Goal: Information Seeking & Learning: Learn about a topic

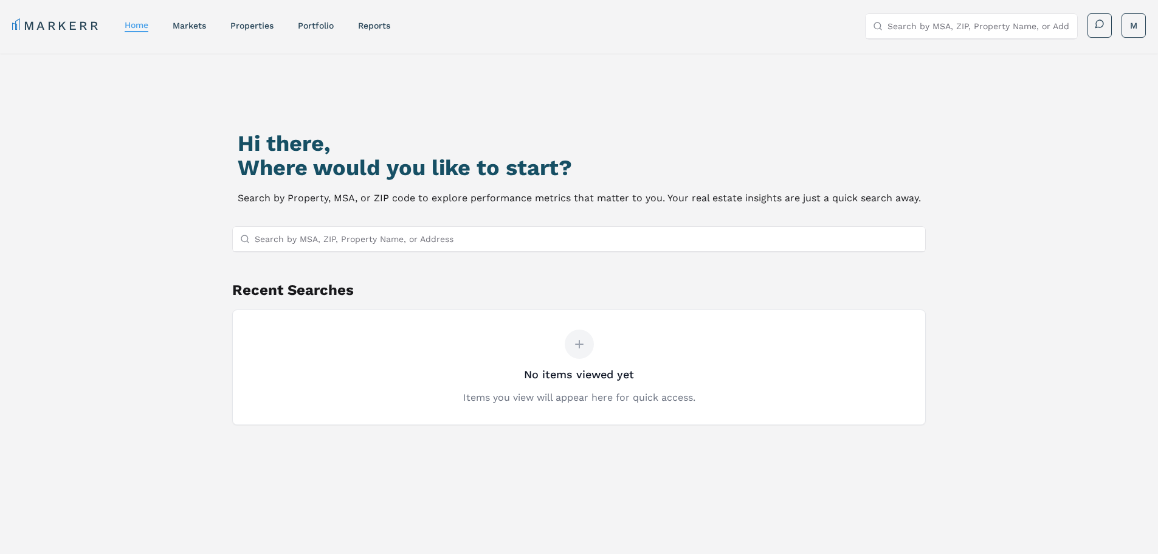
drag, startPoint x: 164, startPoint y: 1, endPoint x: 530, endPoint y: 67, distance: 372.6
click at [530, 67] on div "Hi there, Where would you like to start? Search by Property, MSA, or ZIP code t…" at bounding box center [579, 339] width 1158 height 573
click at [383, 247] on input "Search by MSA, ZIP, Property Name, or Address" at bounding box center [587, 239] width 664 height 24
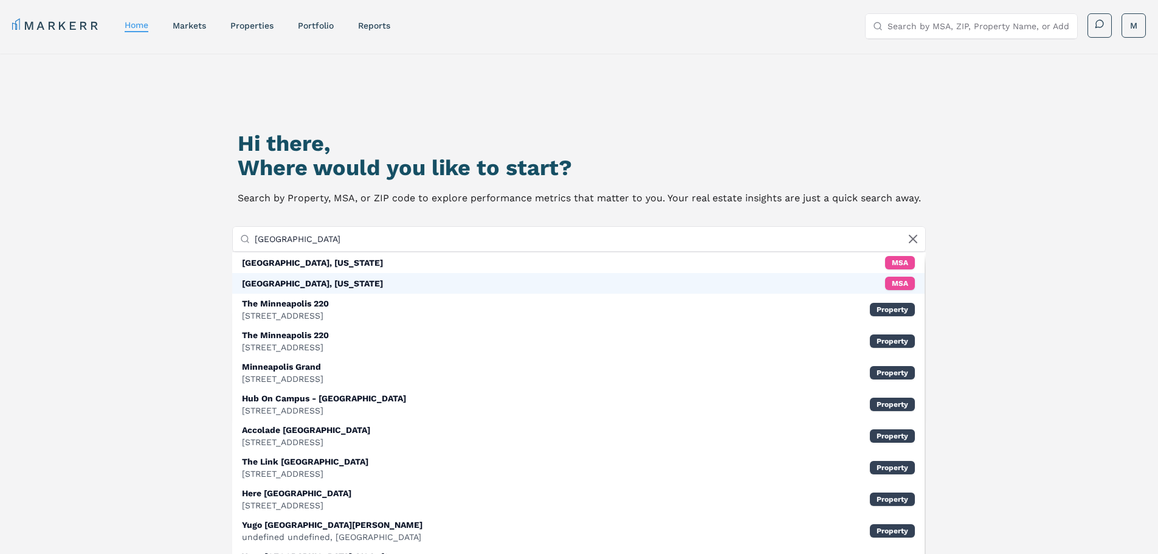
type input "[GEOGRAPHIC_DATA]"
click at [337, 282] on div "[GEOGRAPHIC_DATA], [US_STATE]" at bounding box center [312, 283] width 141 height 12
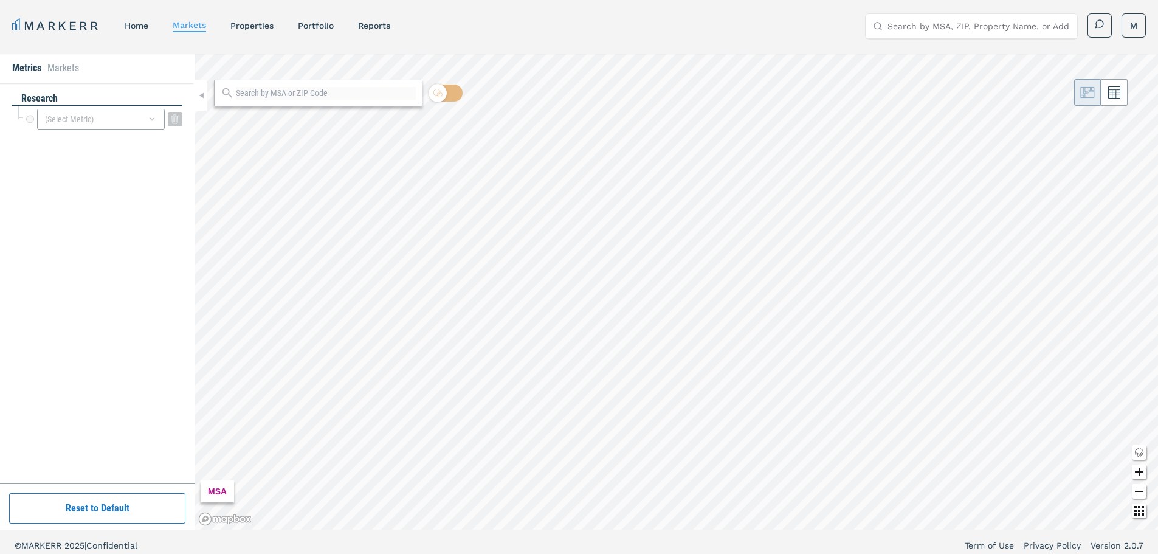
click at [132, 115] on div "(Select Metric)" at bounding box center [101, 119] width 128 height 21
click at [88, 122] on div "(Select Metric)" at bounding box center [101, 119] width 128 height 21
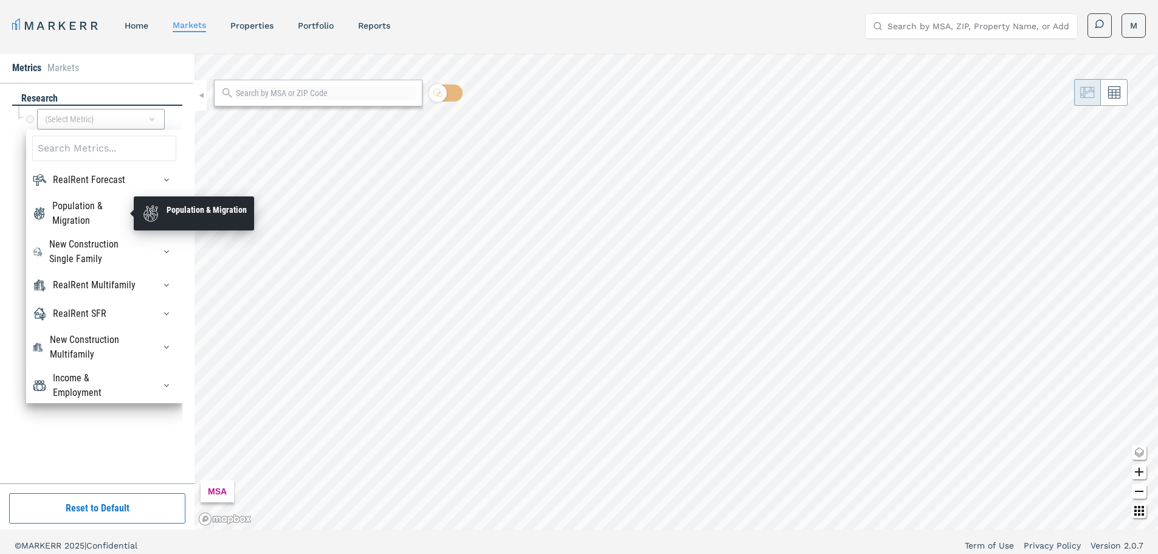
click at [67, 201] on div "Population & Migration" at bounding box center [96, 213] width 88 height 29
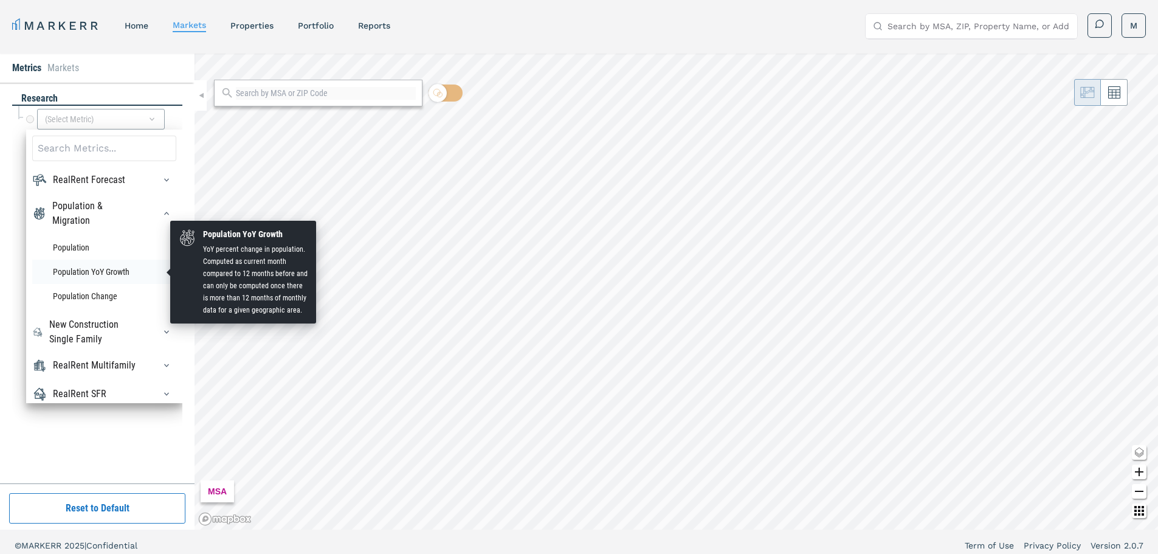
click at [74, 264] on li "Population YoY Growth" at bounding box center [104, 272] width 144 height 24
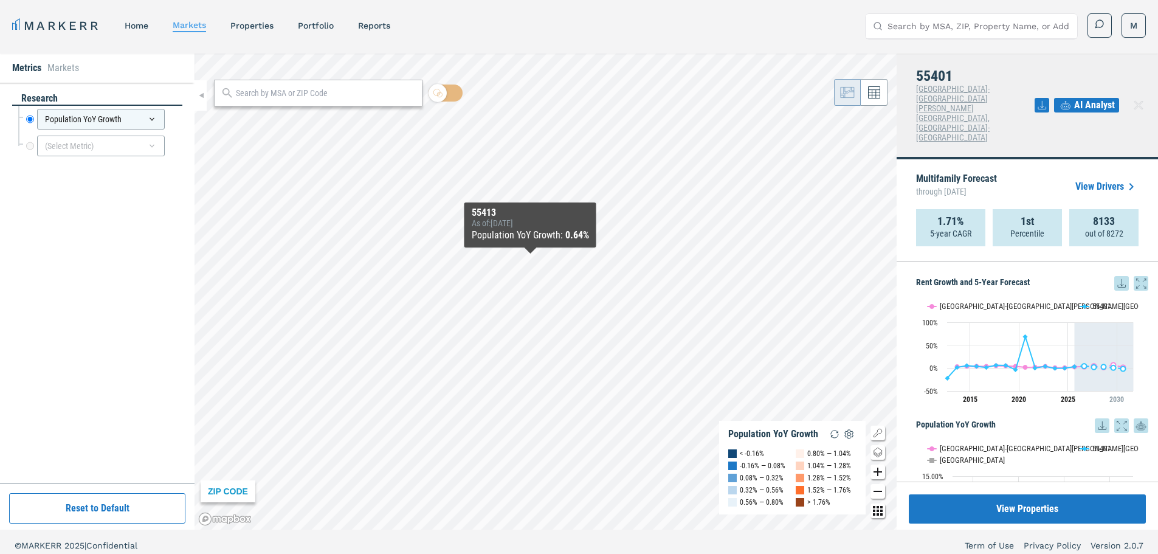
click at [541, 208] on div "55413" at bounding box center [530, 212] width 117 height 11
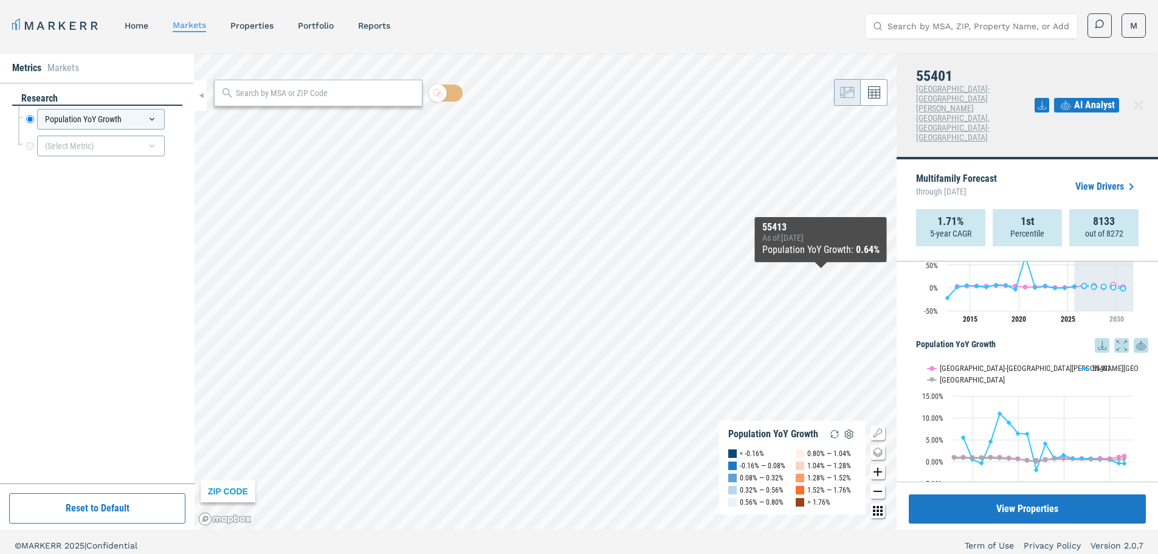
scroll to position [7, 0]
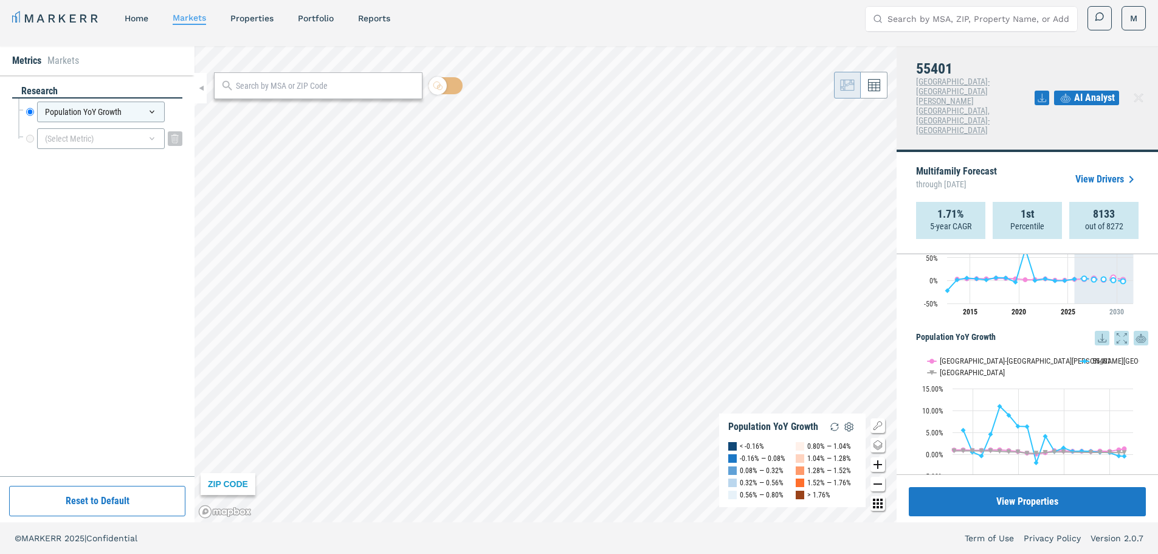
click at [75, 145] on div "(Select Metric)" at bounding box center [101, 138] width 128 height 21
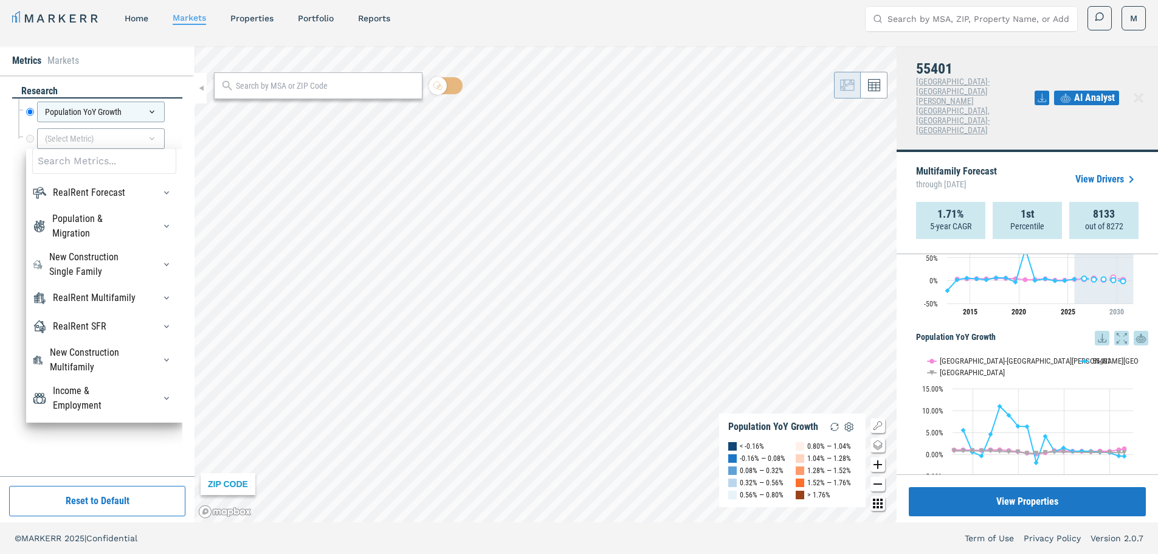
scroll to position [41, 0]
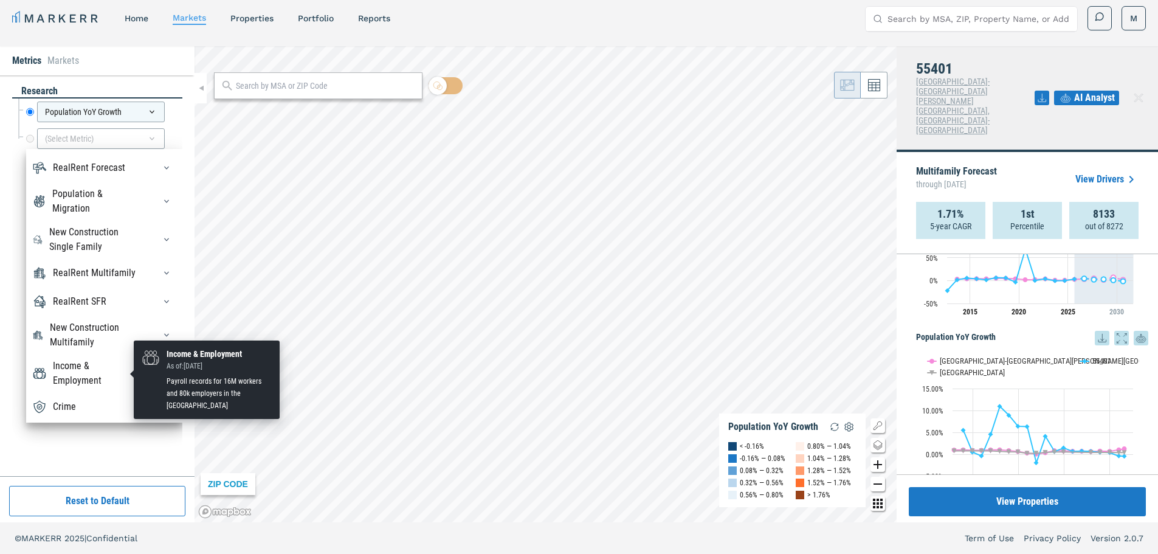
click at [71, 374] on div "Income & Employment" at bounding box center [96, 373] width 87 height 29
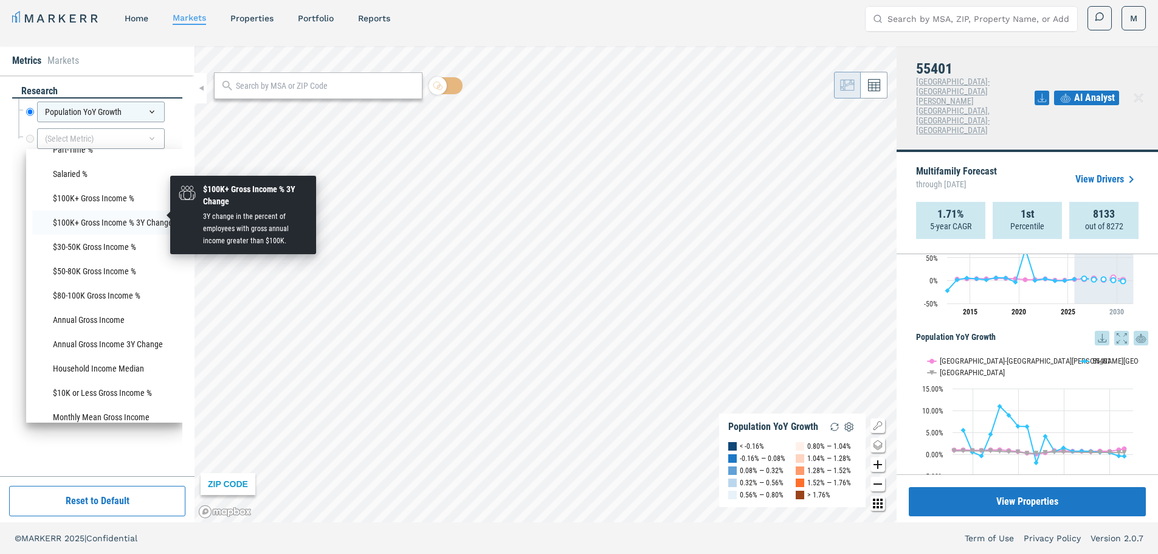
scroll to position [933, 0]
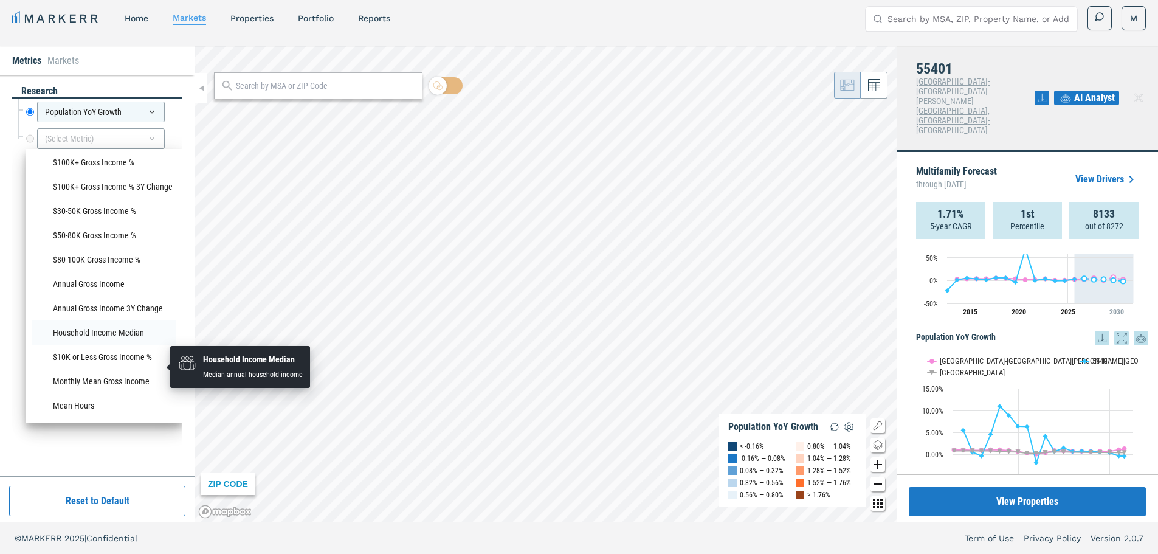
click at [98, 345] on li "Household Income Median" at bounding box center [104, 332] width 144 height 24
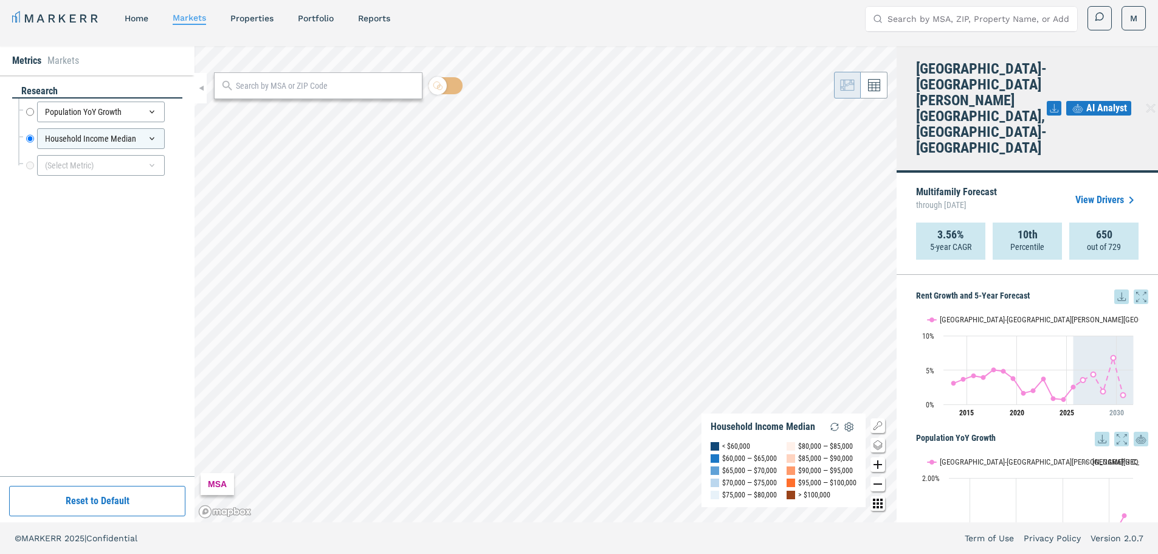
click at [336, 88] on input "text" at bounding box center [326, 86] width 180 height 13
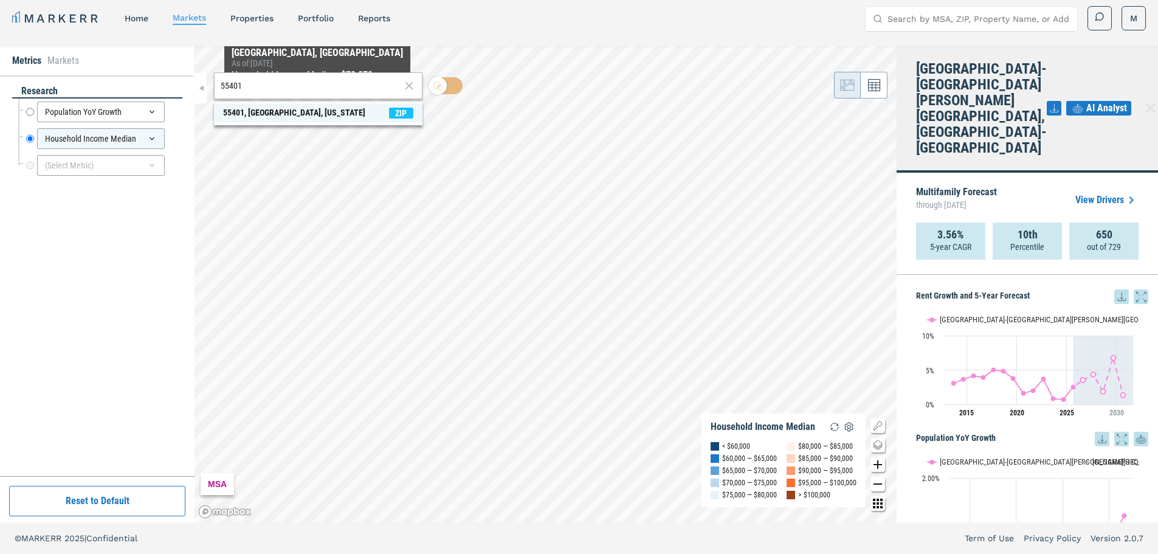
type input "55401"
click at [311, 108] on div "55401, [GEOGRAPHIC_DATA], [US_STATE]" at bounding box center [294, 112] width 142 height 13
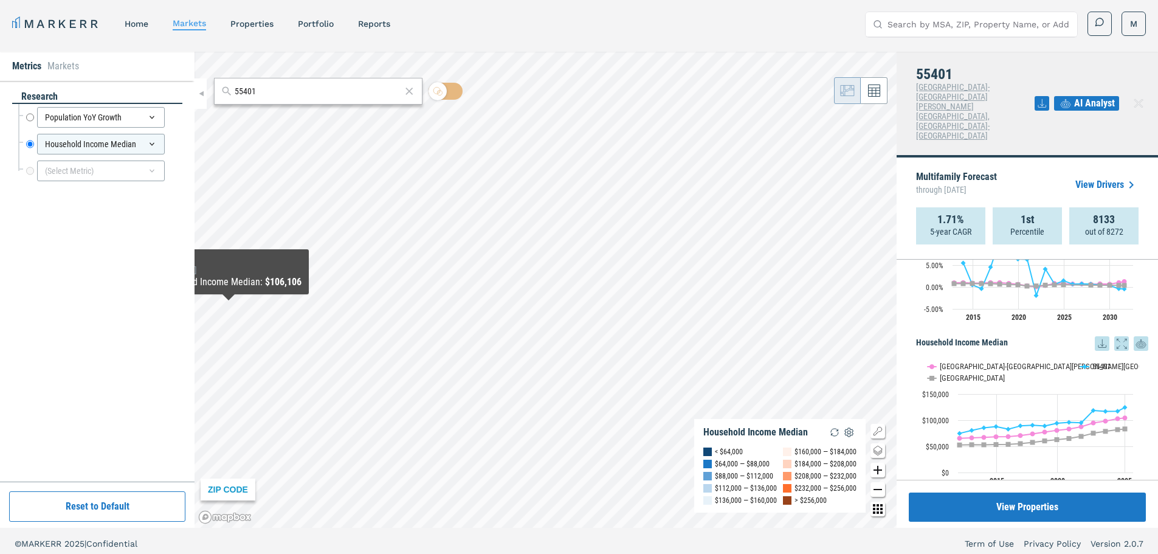
scroll to position [0, 0]
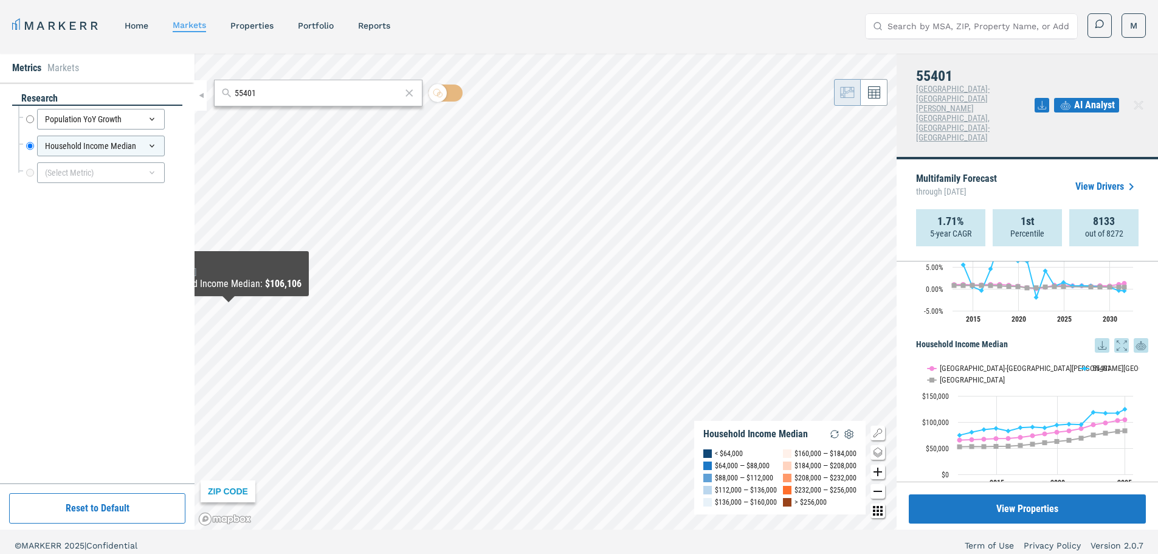
click at [60, 72] on li "Markets" at bounding box center [63, 68] width 32 height 15
click at [27, 69] on li "Metrics" at bounding box center [26, 68] width 29 height 15
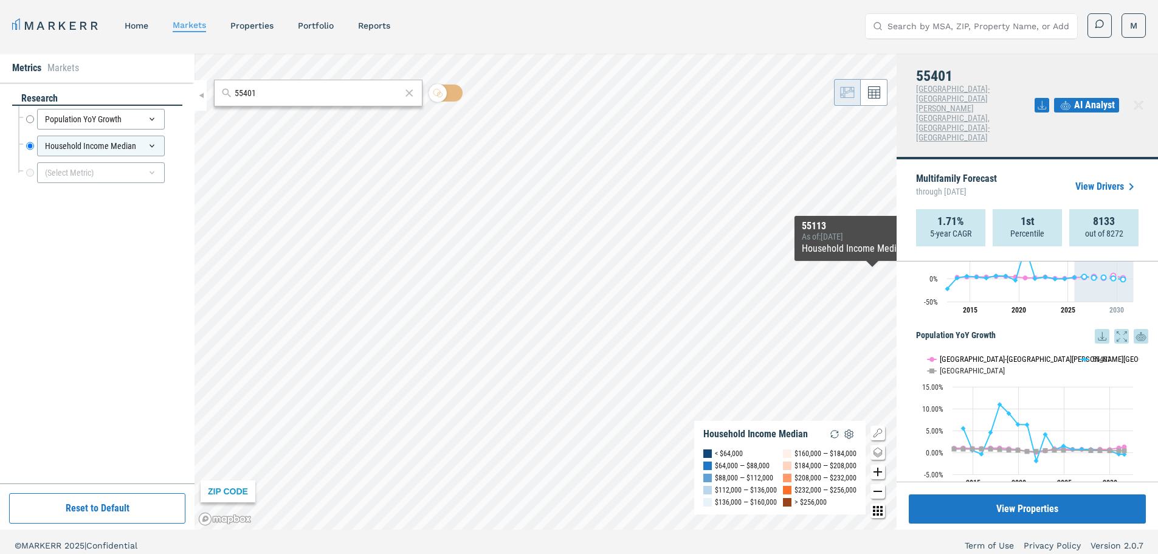
scroll to position [81, 0]
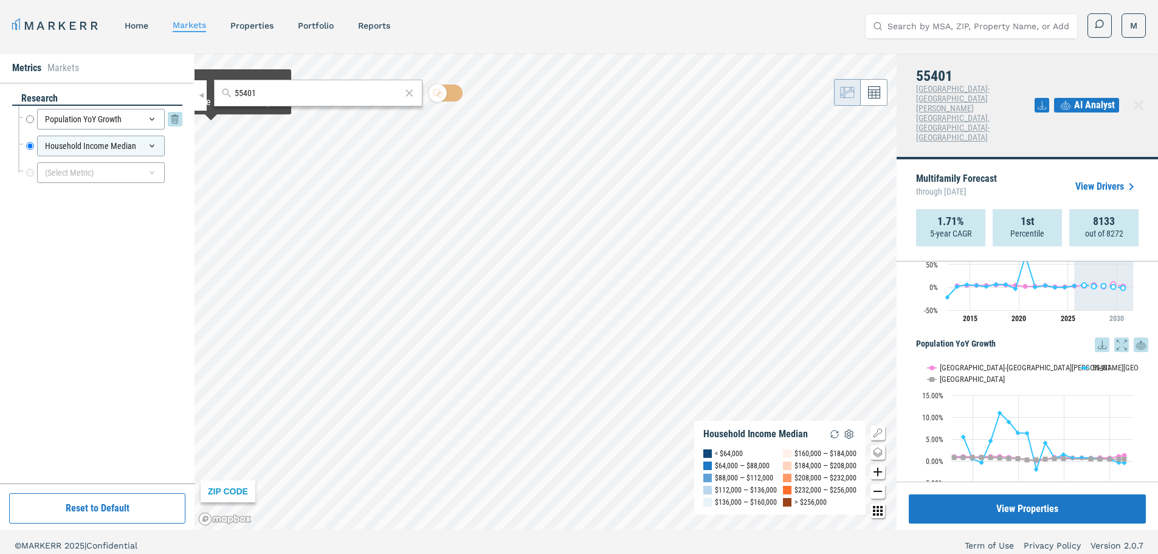
click at [88, 119] on div "Population YoY Growth" at bounding box center [101, 119] width 128 height 21
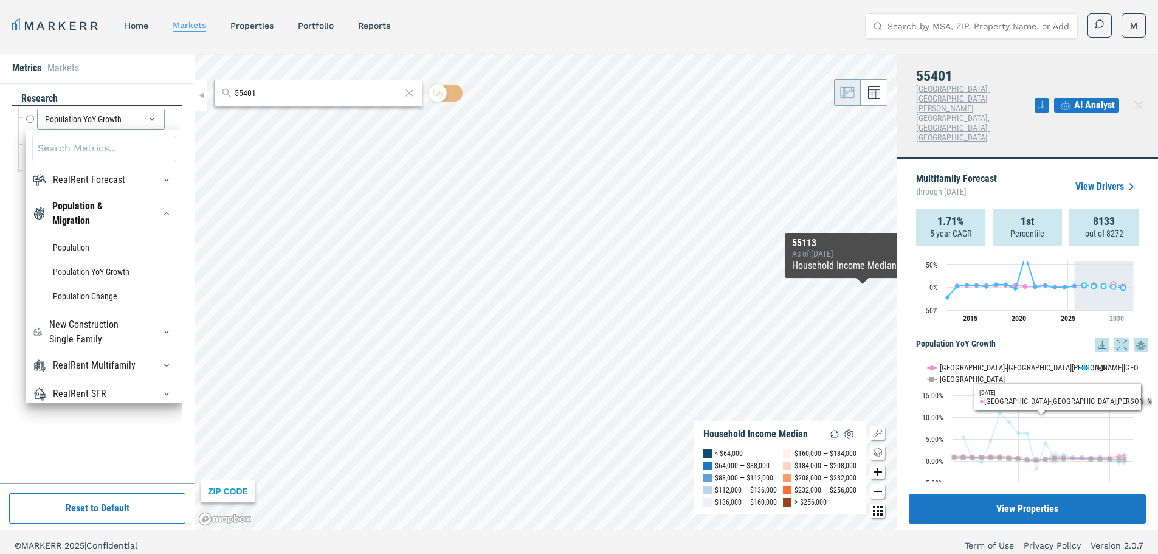
click at [1054, 413] on icon "Interactive chart" at bounding box center [1043, 441] width 161 height 57
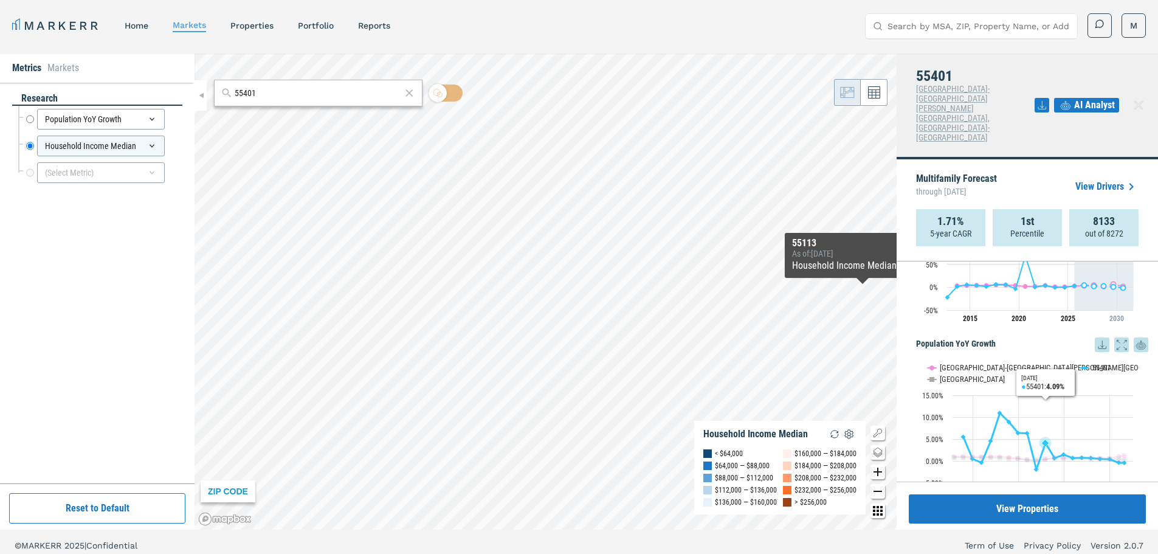
click at [1048, 436] on icon "55401, line 2 of 3 with 19 data points." at bounding box center [1045, 442] width 12 height 12
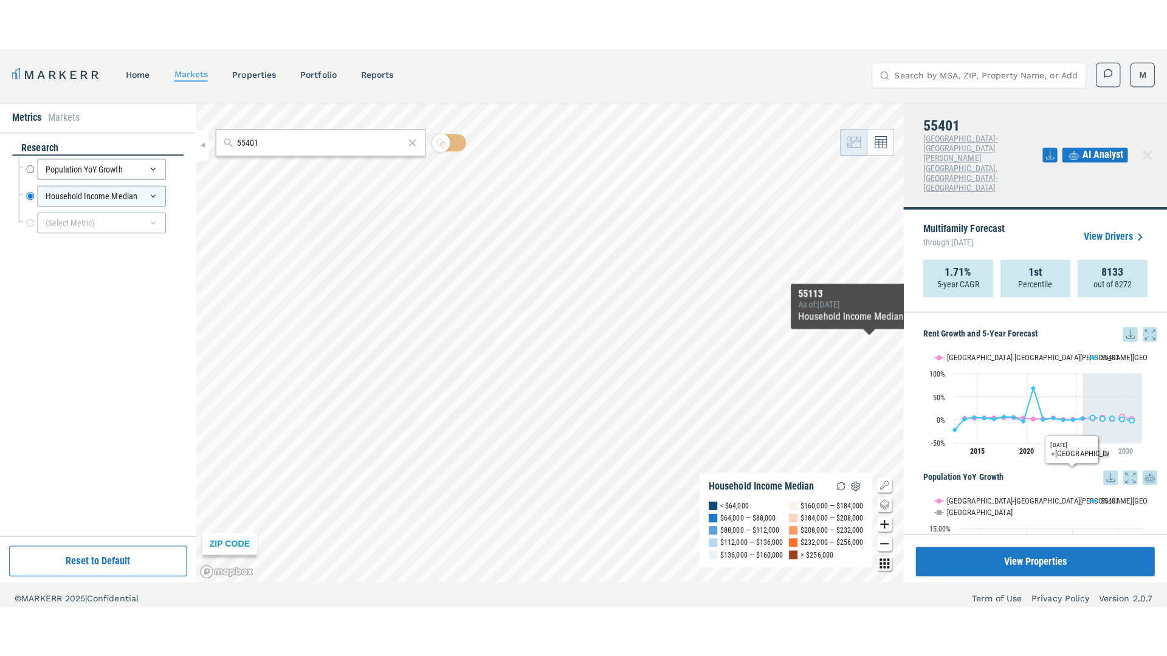
scroll to position [162, 0]
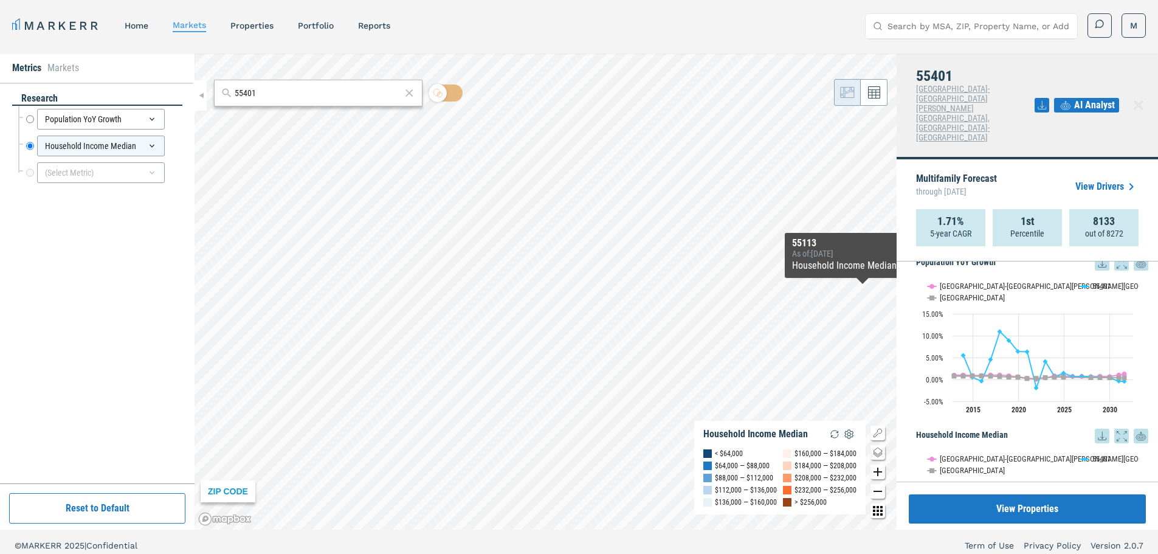
click at [1118, 429] on icon at bounding box center [1121, 436] width 15 height 15
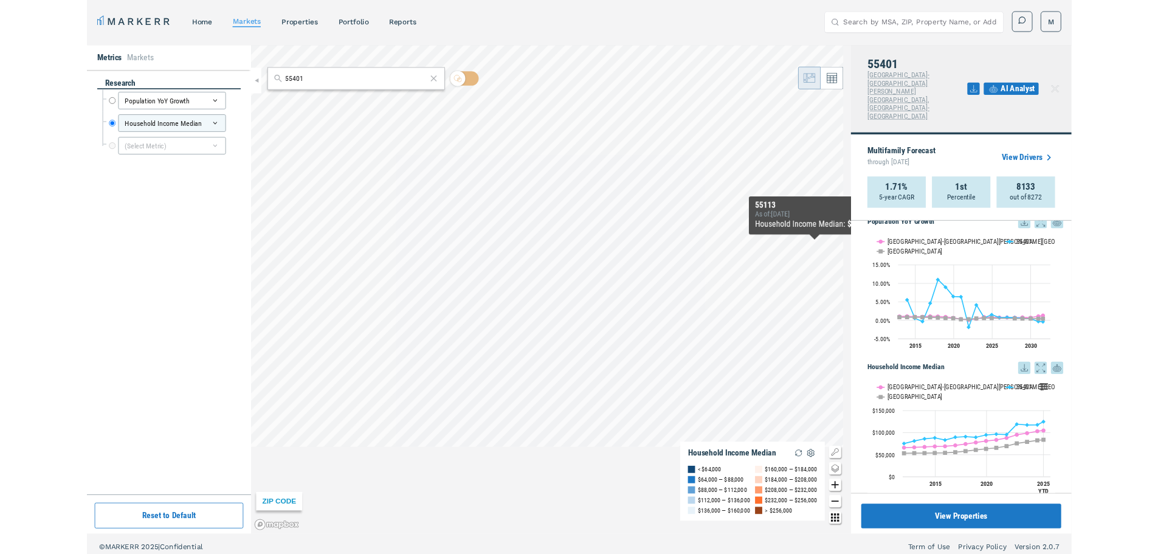
scroll to position [0, 0]
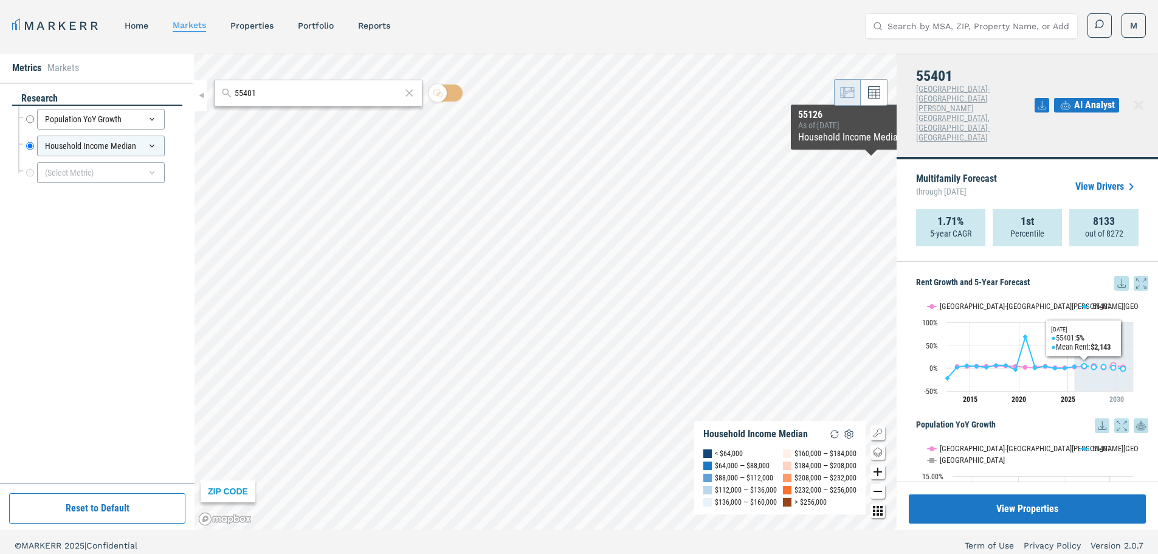
click at [1134, 276] on icon at bounding box center [1141, 283] width 15 height 15
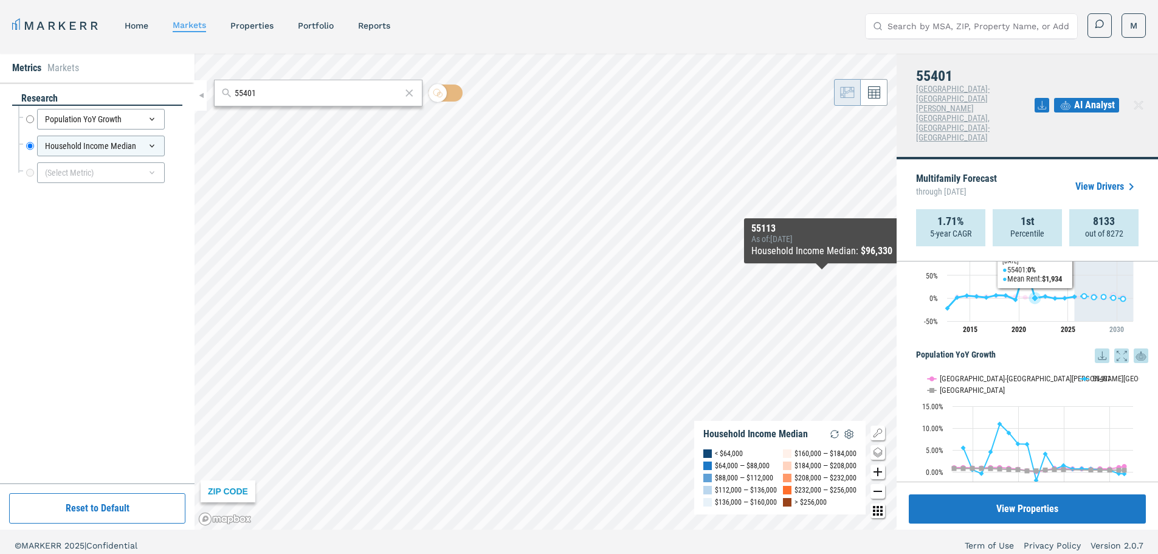
scroll to position [162, 0]
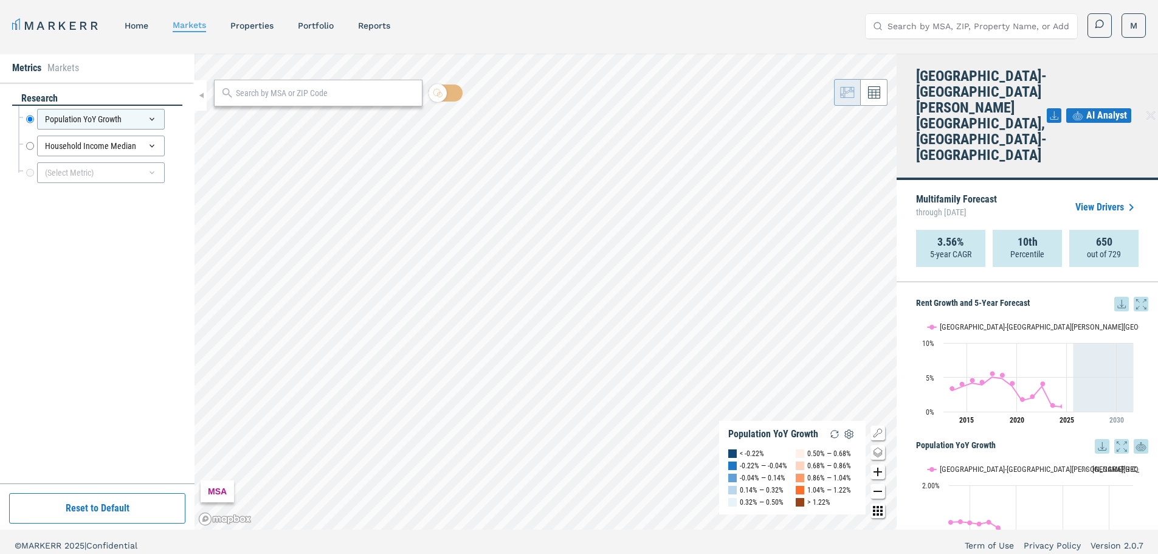
click at [72, 69] on li "Markets" at bounding box center [63, 68] width 32 height 15
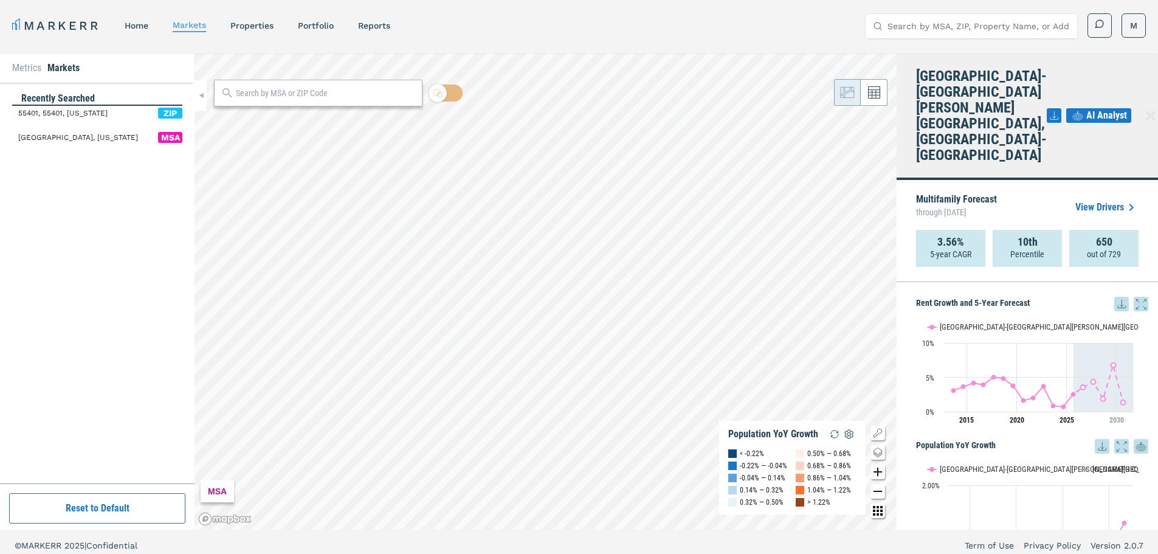
click at [315, 97] on input "text" at bounding box center [326, 93] width 180 height 13
type input "united states"
click at [139, 26] on link "home" at bounding box center [137, 26] width 24 height 10
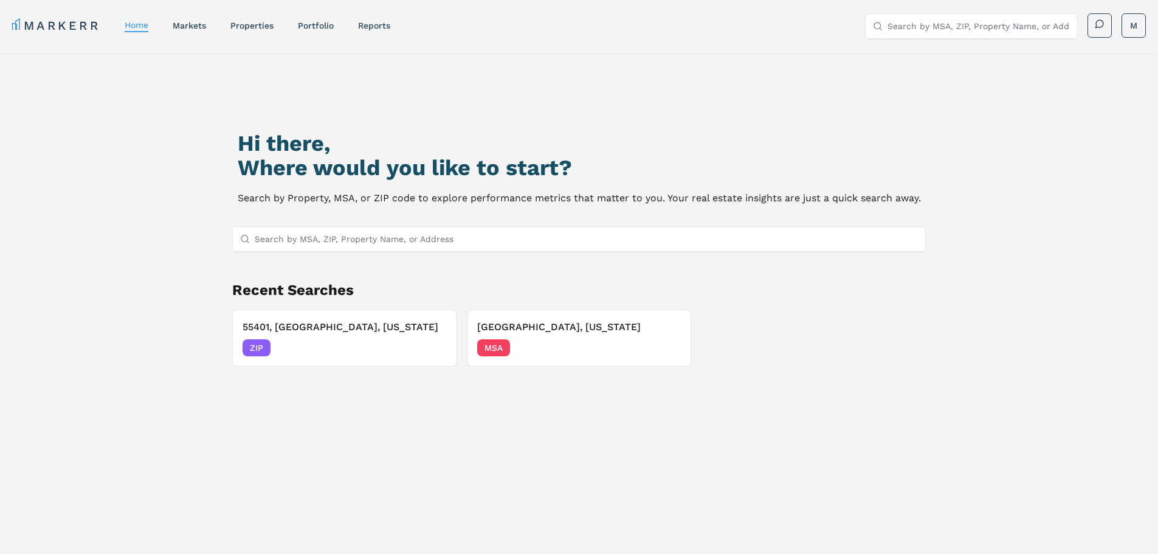
click at [319, 233] on input "Search by MSA, ZIP, Property Name, or Address" at bounding box center [587, 239] width 664 height 24
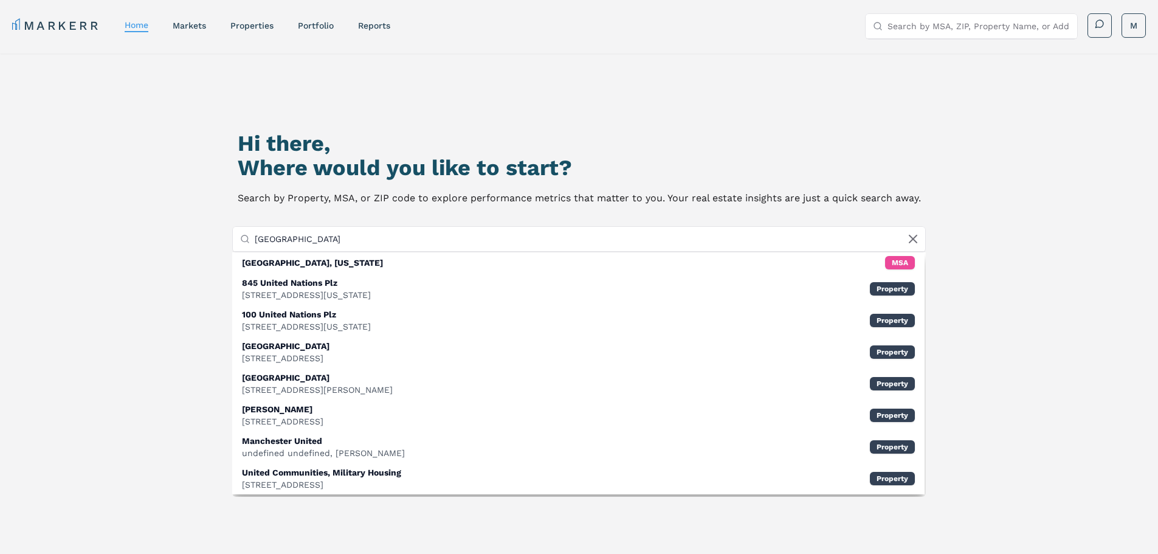
drag, startPoint x: 312, startPoint y: 241, endPoint x: 167, endPoint y: 221, distance: 146.0
click at [167, 221] on div "Hi there, Where would you like to start? Search by Property, MSA, or ZIP code t…" at bounding box center [579, 339] width 1158 height 573
type input "national"
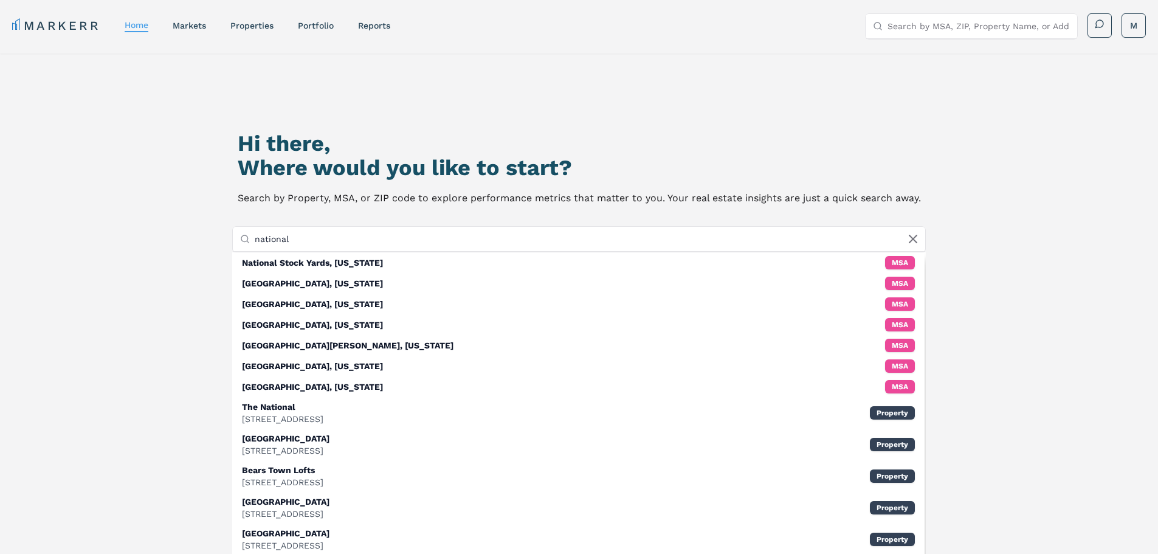
drag, startPoint x: 389, startPoint y: 235, endPoint x: 210, endPoint y: 235, distance: 178.7
click at [210, 235] on div "Hi there, Where would you like to start? Search by Property, MSA, or ZIP code t…" at bounding box center [579, 350] width 811 height 554
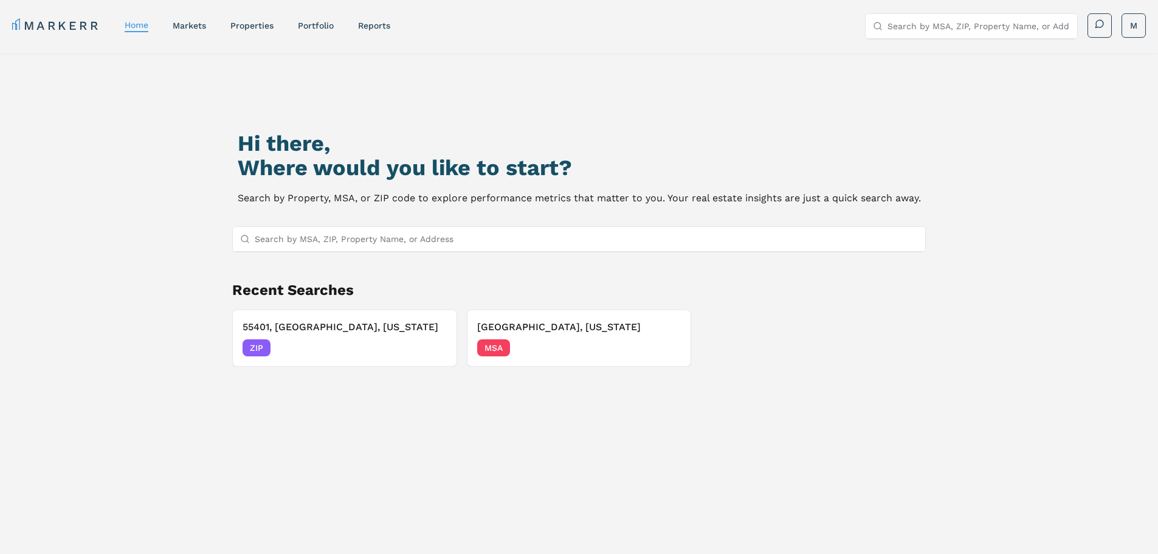
click at [941, 153] on div "Hi there, Where would you like to start? Search by Property, MSA, or ZIP code t…" at bounding box center [579, 350] width 811 height 554
